Goal: Navigation & Orientation: Find specific page/section

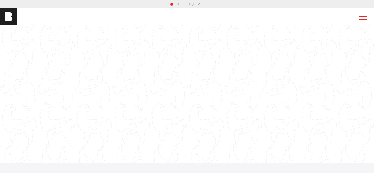
click at [361, 16] on span at bounding box center [362, 16] width 12 height 9
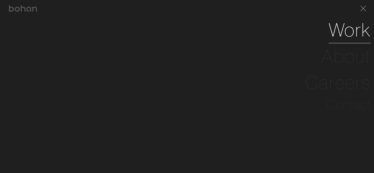
click at [343, 32] on link "Work" at bounding box center [350, 30] width 42 height 26
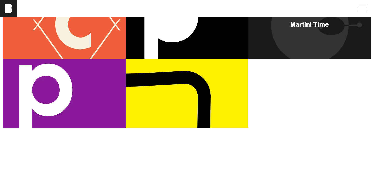
scroll to position [107, 0]
